Goal: Navigation & Orientation: Find specific page/section

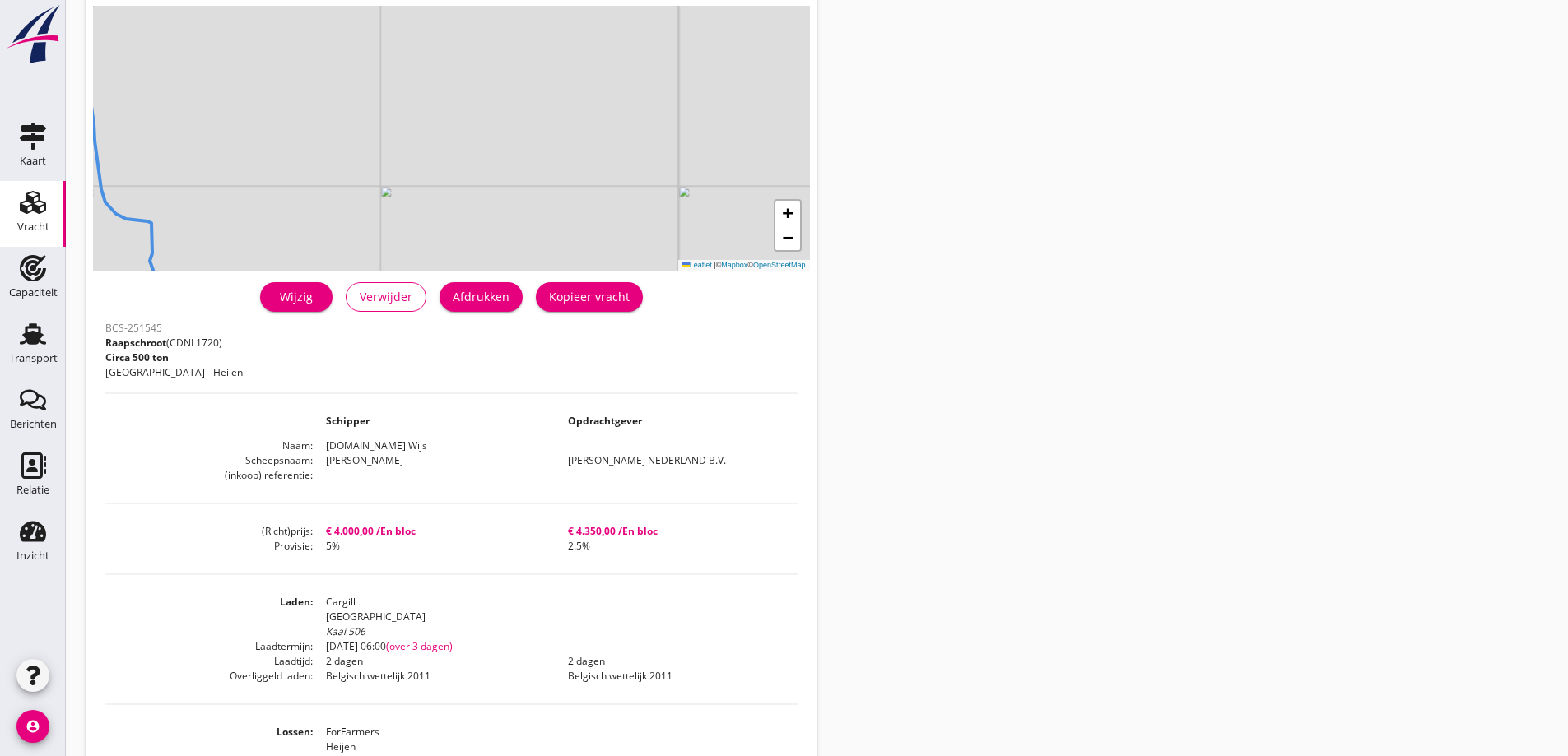
scroll to position [82, 0]
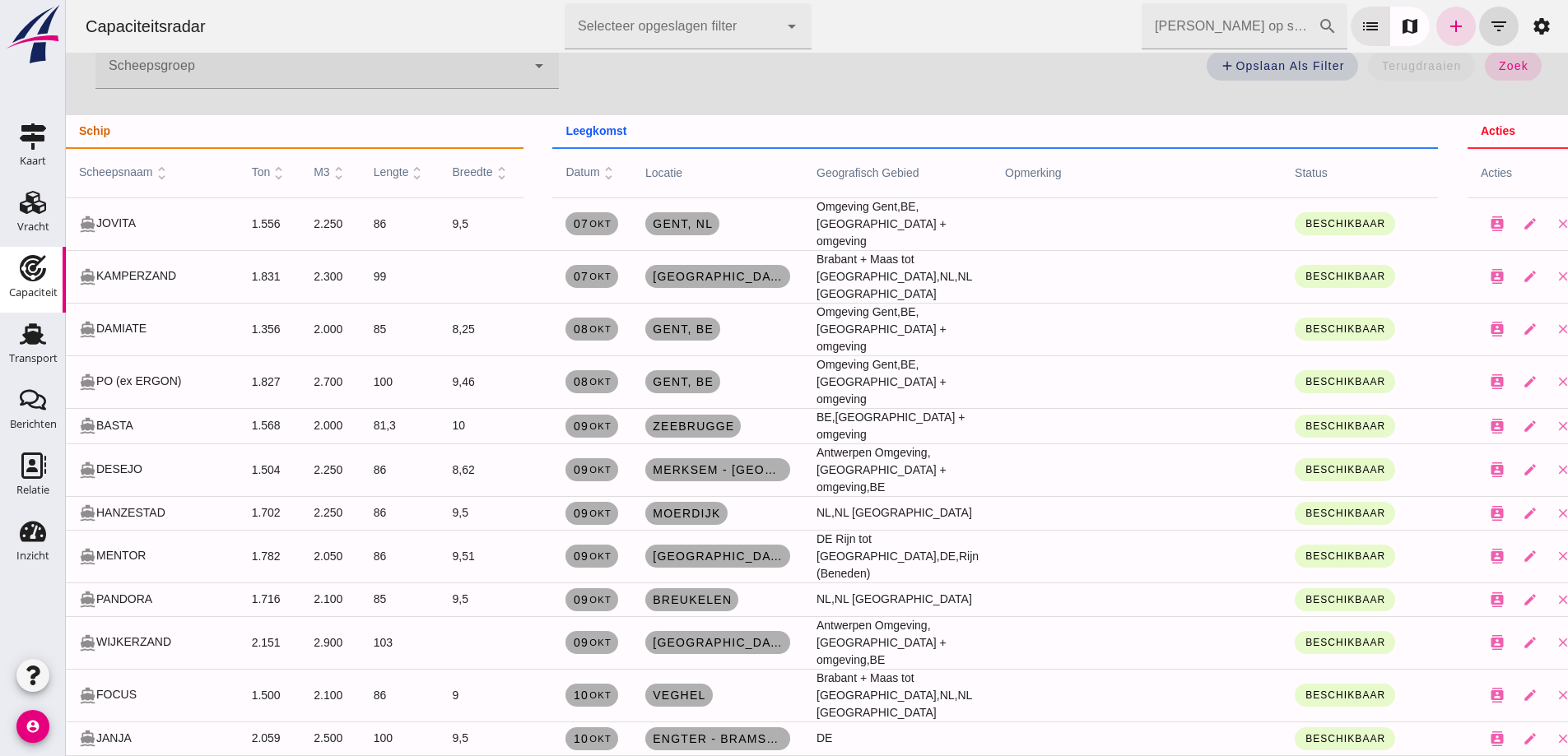
scroll to position [247, 0]
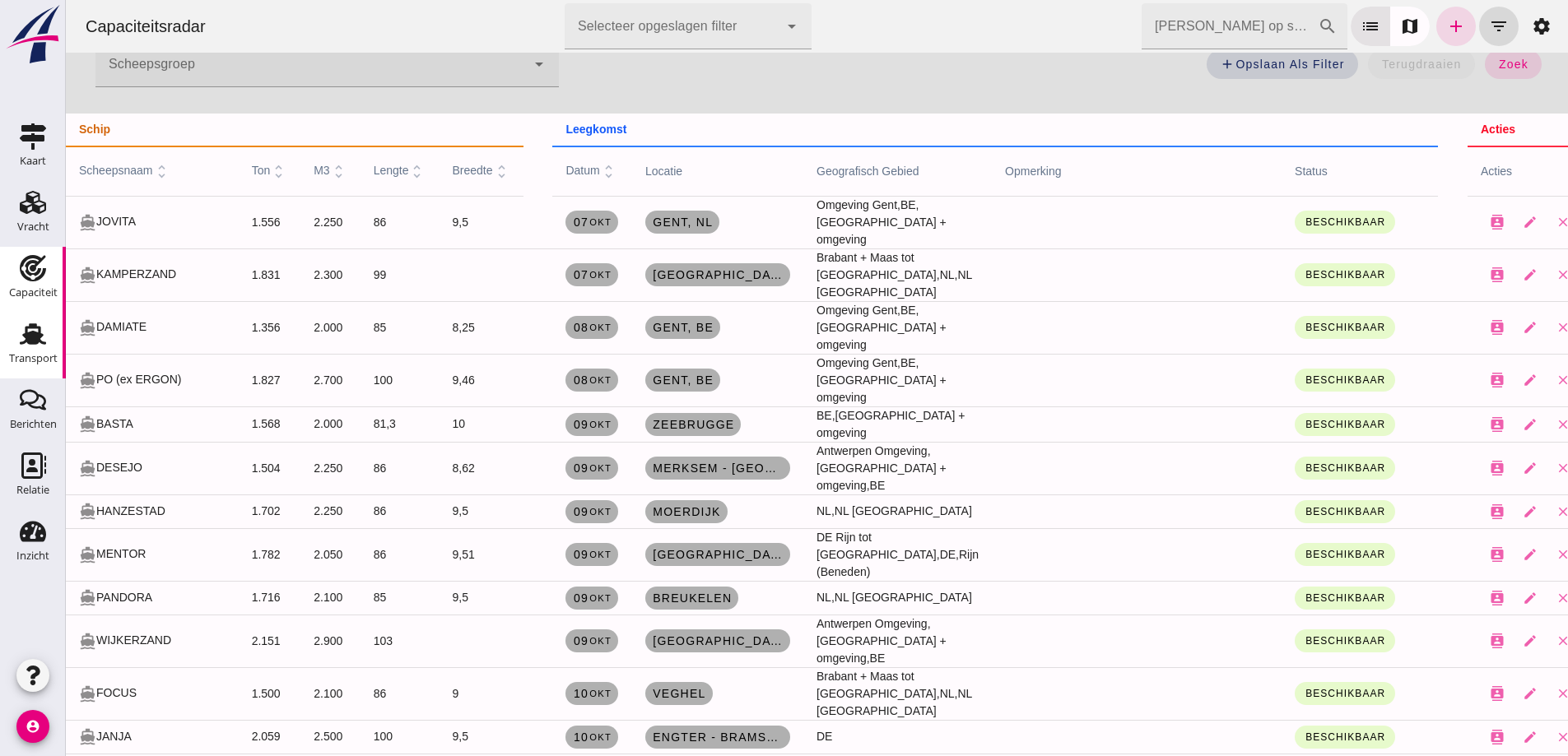
click at [49, 337] on div "Transport" at bounding box center [33, 334] width 40 height 26
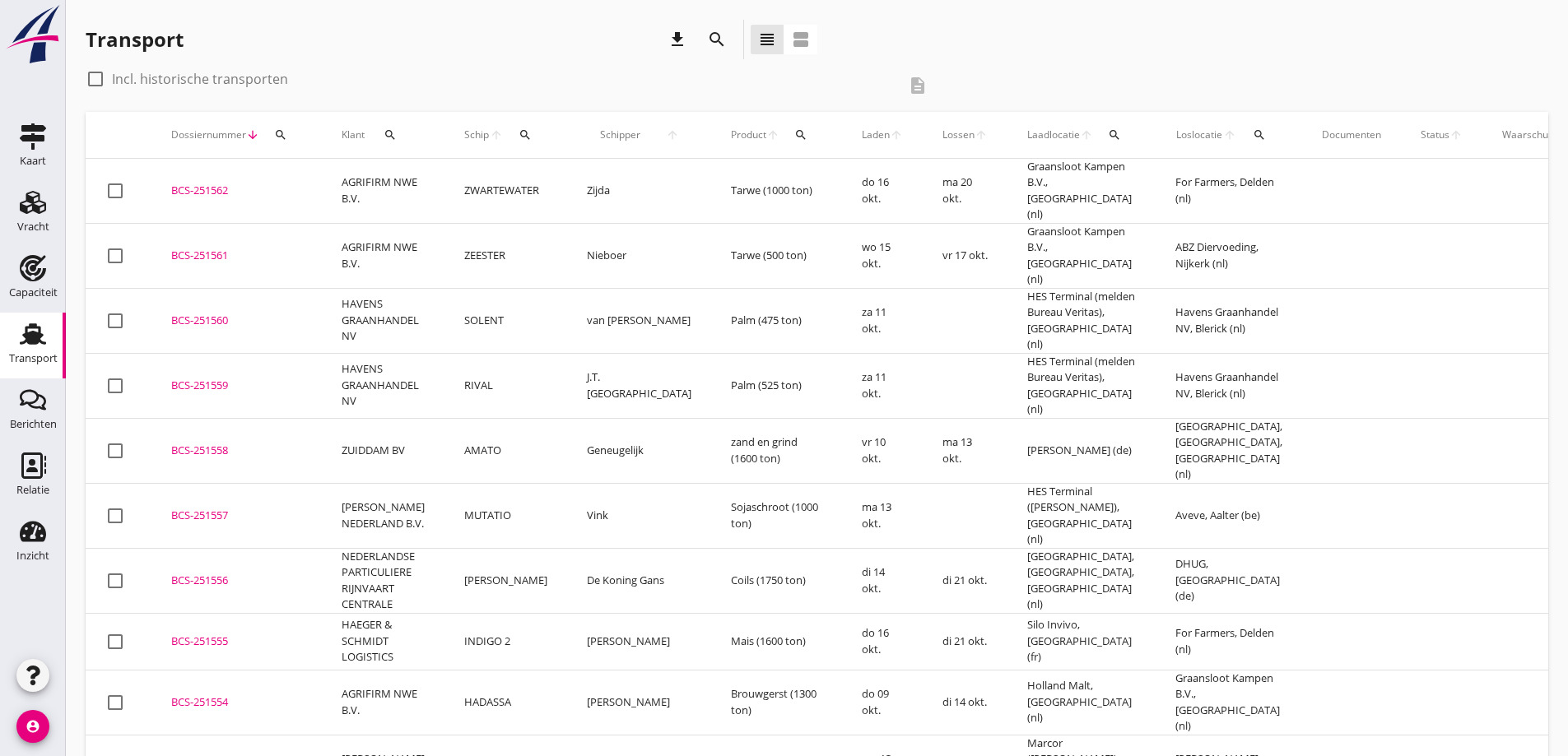
click at [0, 312] on link "Transport Transport" at bounding box center [33, 345] width 66 height 66
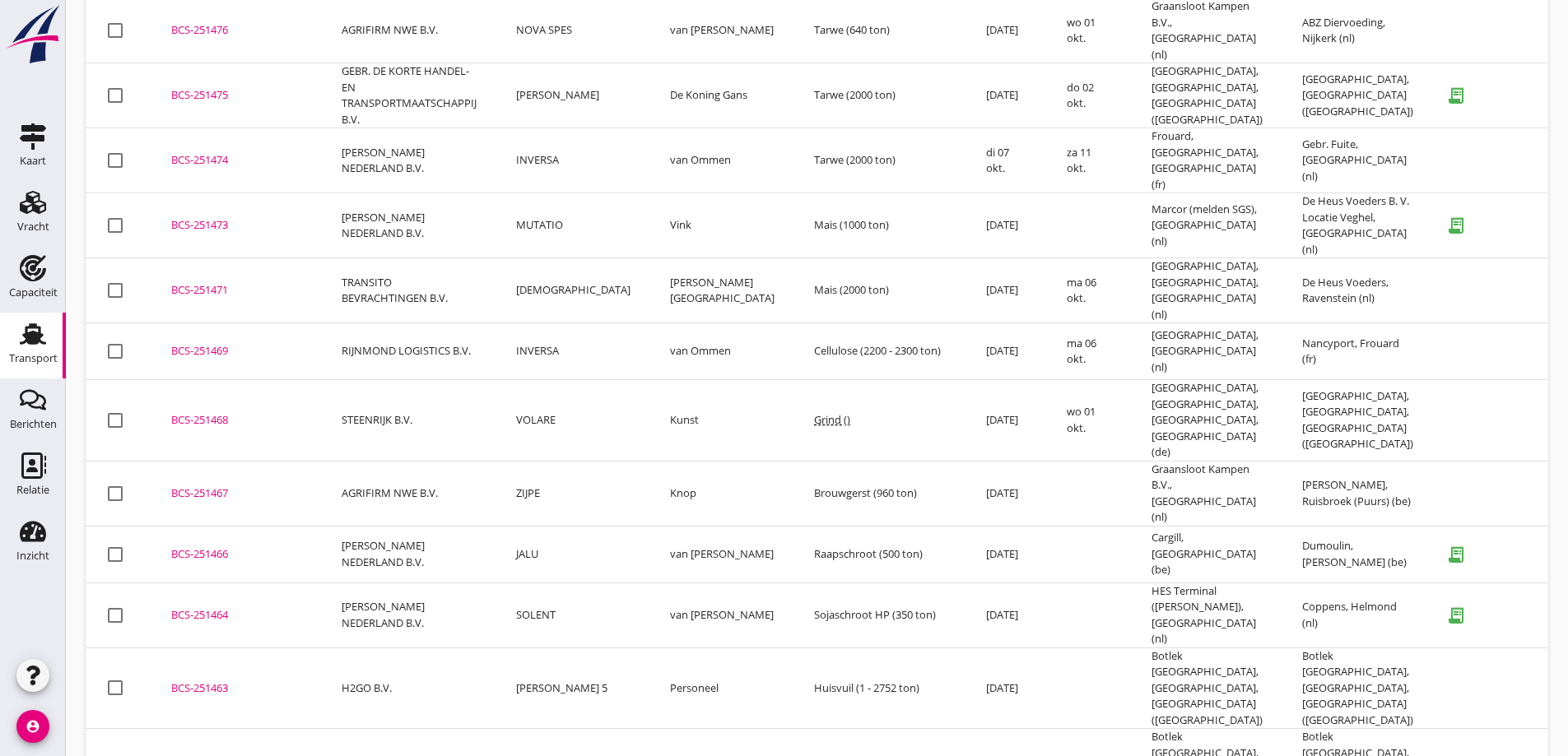
scroll to position [4710, 0]
